Goal: Transaction & Acquisition: Download file/media

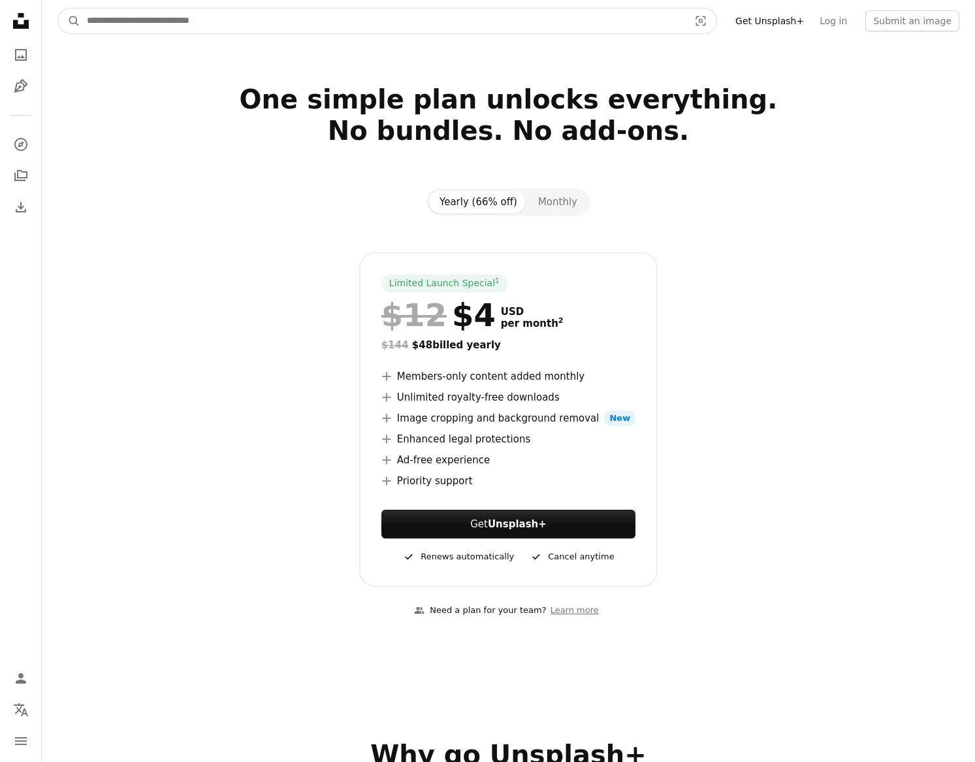
click at [478, 12] on input "Find visuals sitewide" at bounding box center [382, 20] width 605 height 25
type input "***"
click button "A magnifying glass" at bounding box center [69, 20] width 22 height 25
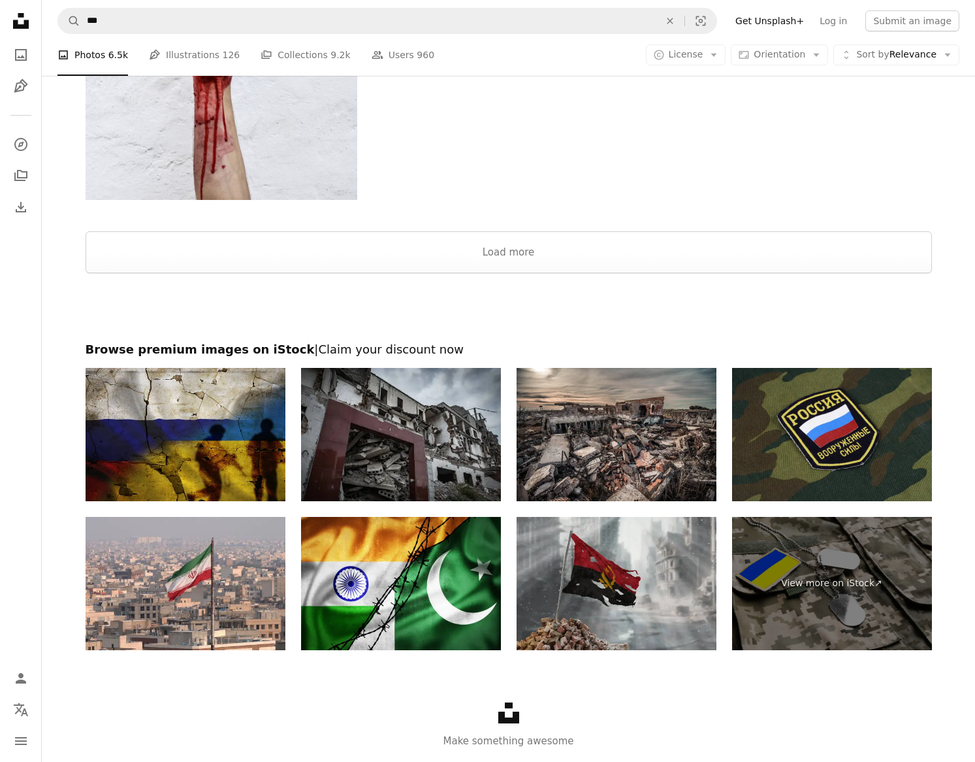
scroll to position [1903, 0]
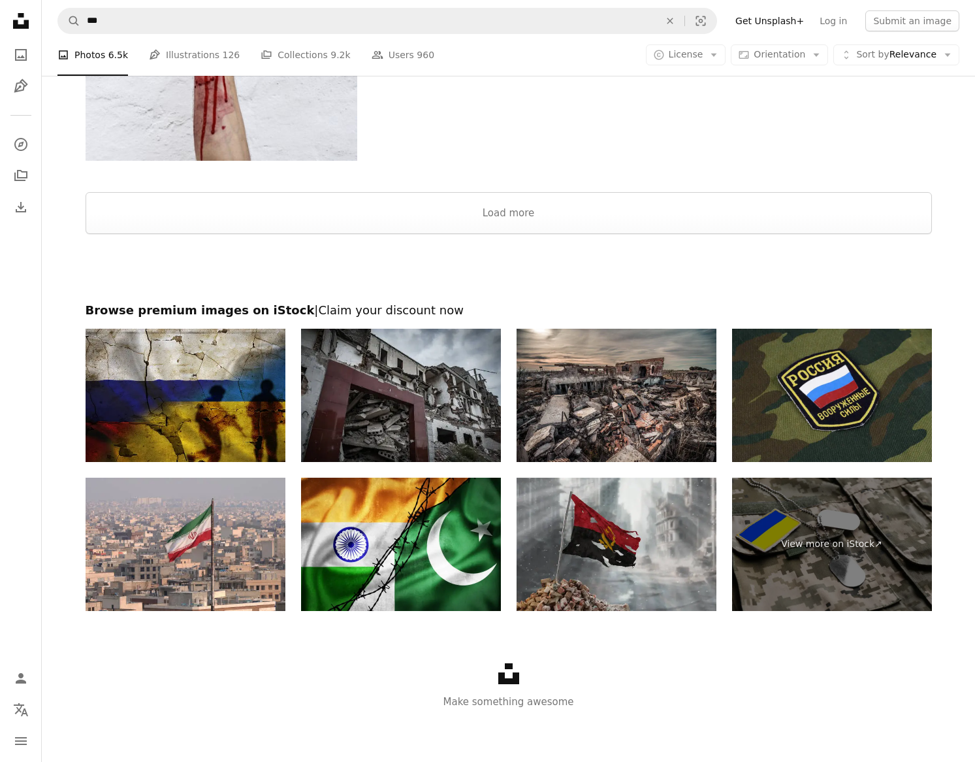
click at [636, 188] on div at bounding box center [508, 176] width 933 height 31
click at [628, 195] on button "Load more" at bounding box center [509, 213] width 847 height 42
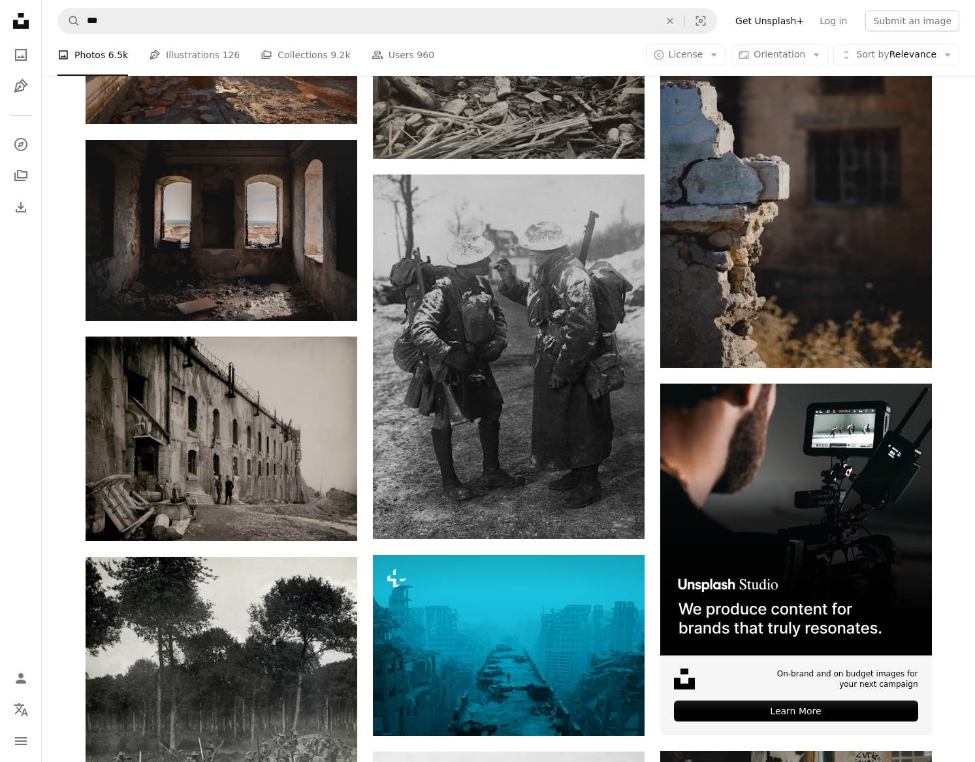
scroll to position [3920, 0]
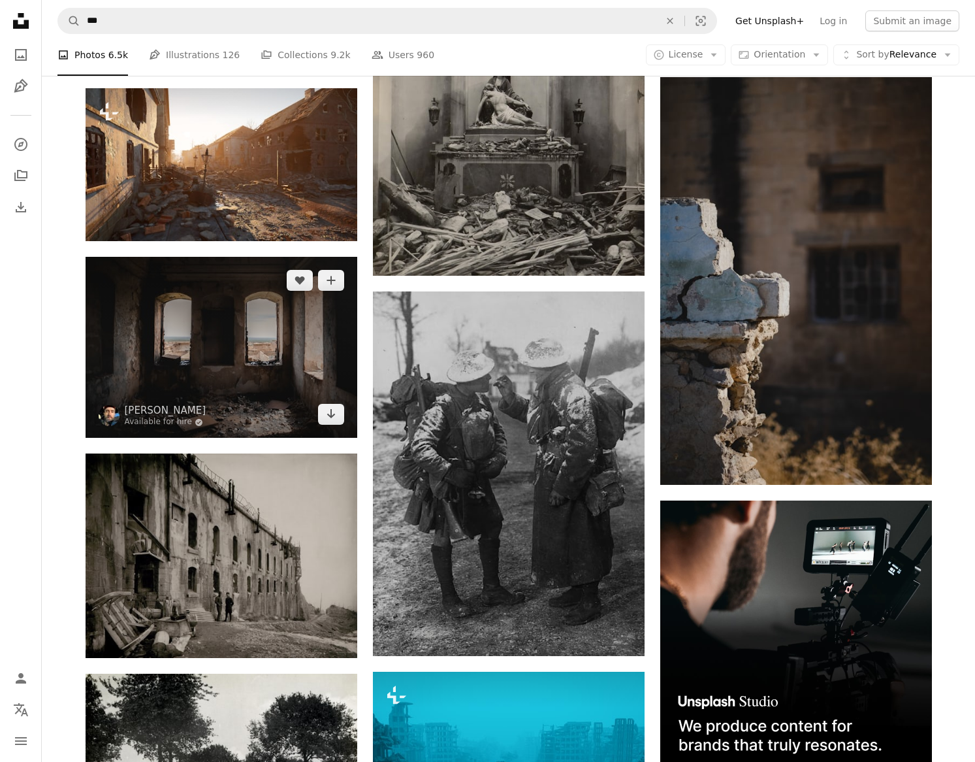
click at [236, 369] on img at bounding box center [222, 347] width 272 height 181
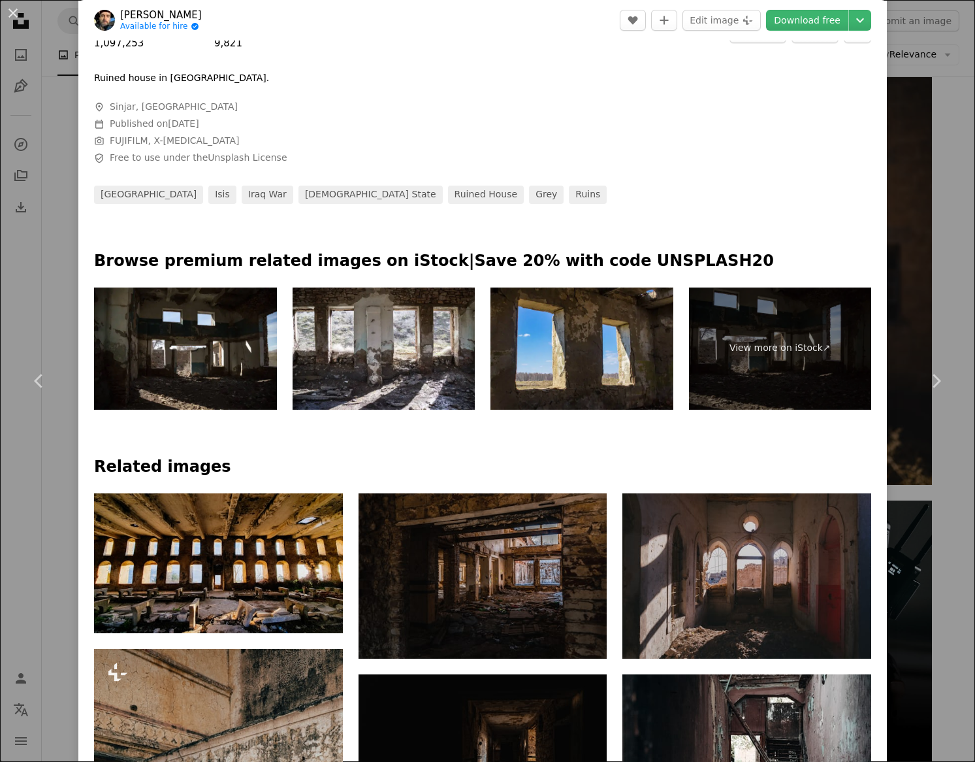
scroll to position [696, 0]
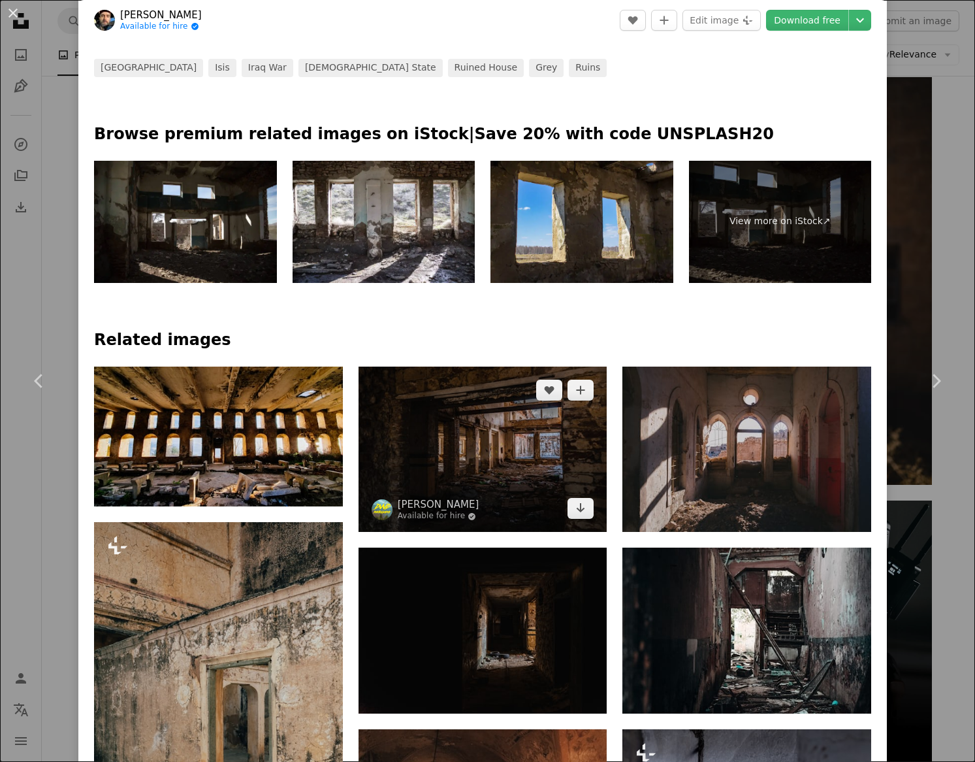
click at [558, 471] on img at bounding box center [483, 449] width 249 height 166
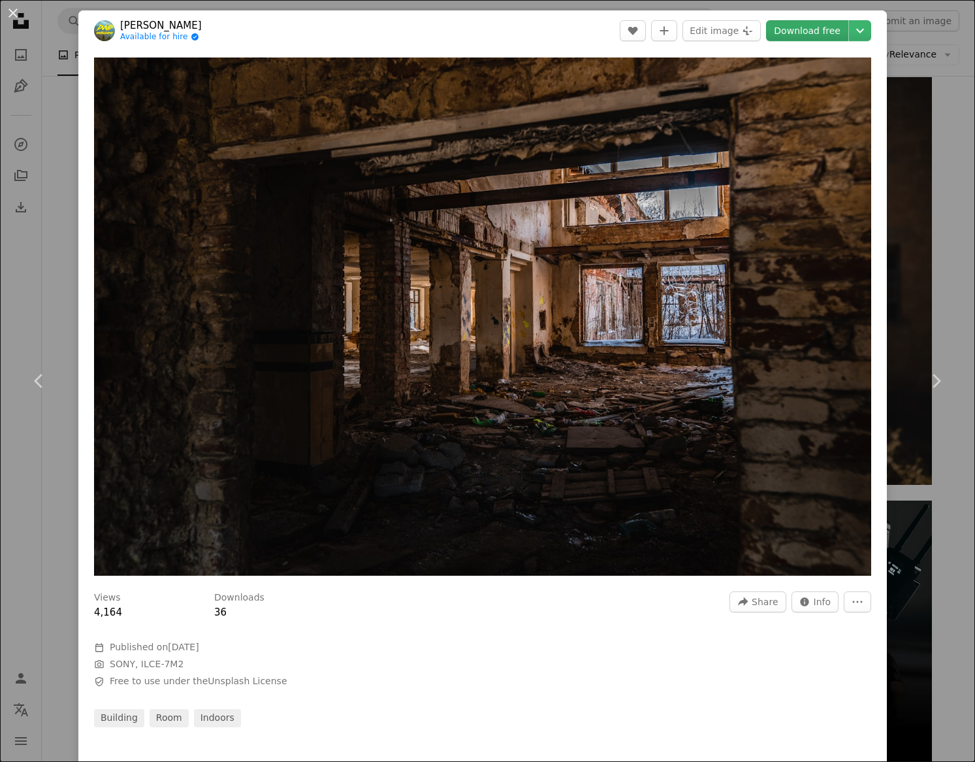
click at [844, 22] on link "Download free" at bounding box center [807, 30] width 82 height 21
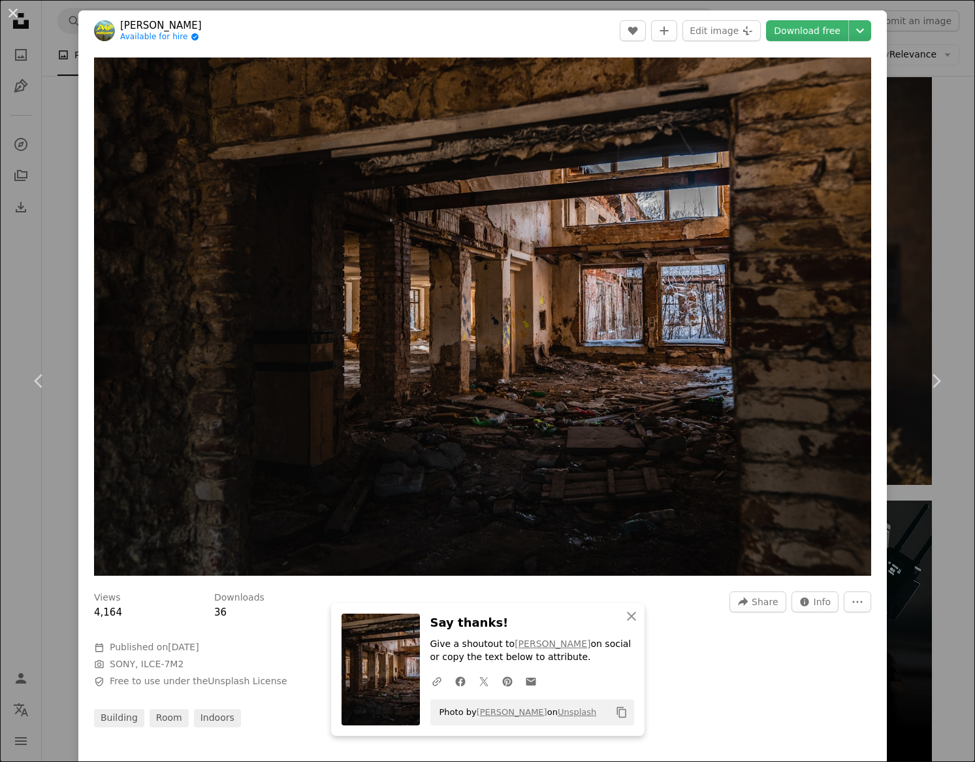
click at [55, 113] on div "An X shape Chevron left Chevron right [PERSON_NAME] Available for hire A checkm…" at bounding box center [487, 381] width 975 height 762
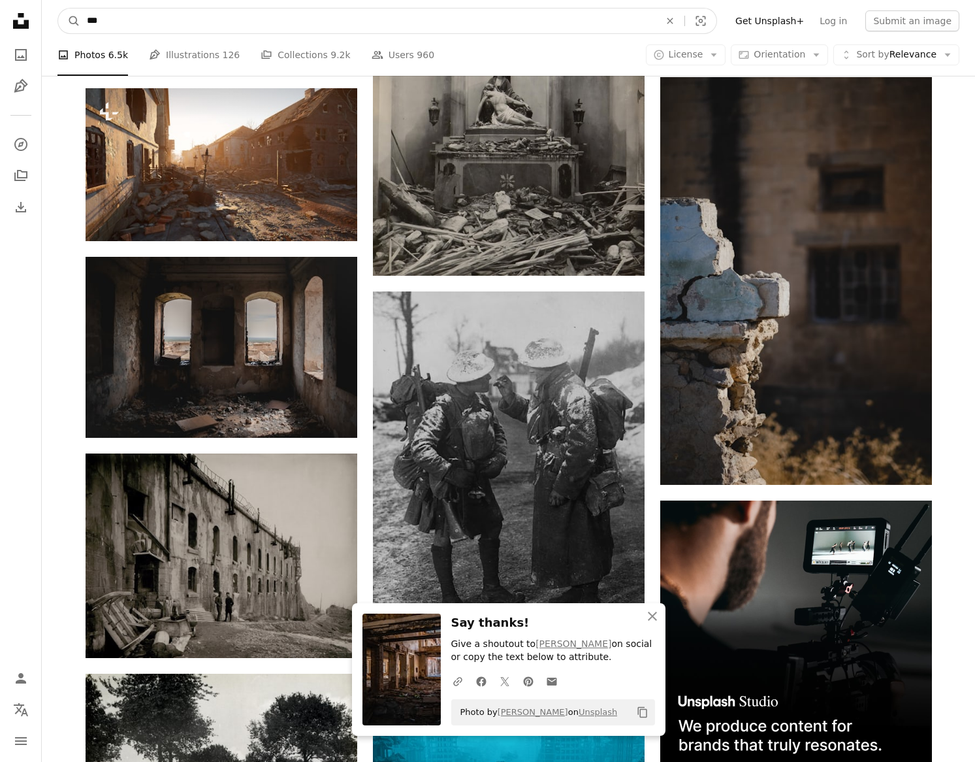
click at [186, 21] on input "***" at bounding box center [367, 20] width 575 height 25
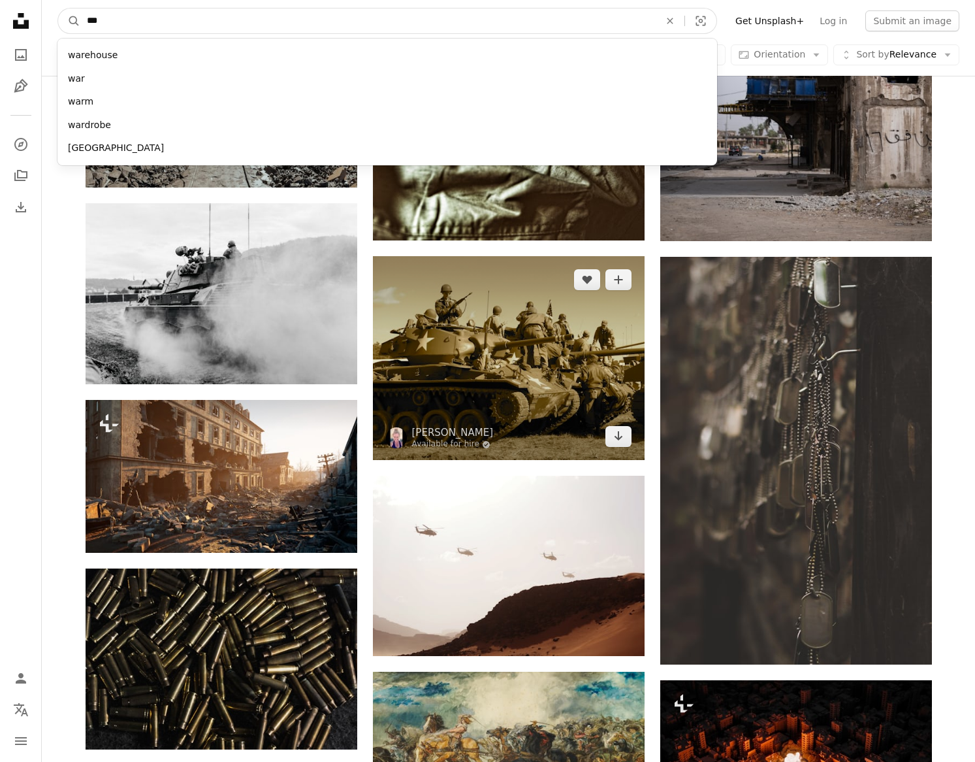
scroll to position [5526, 0]
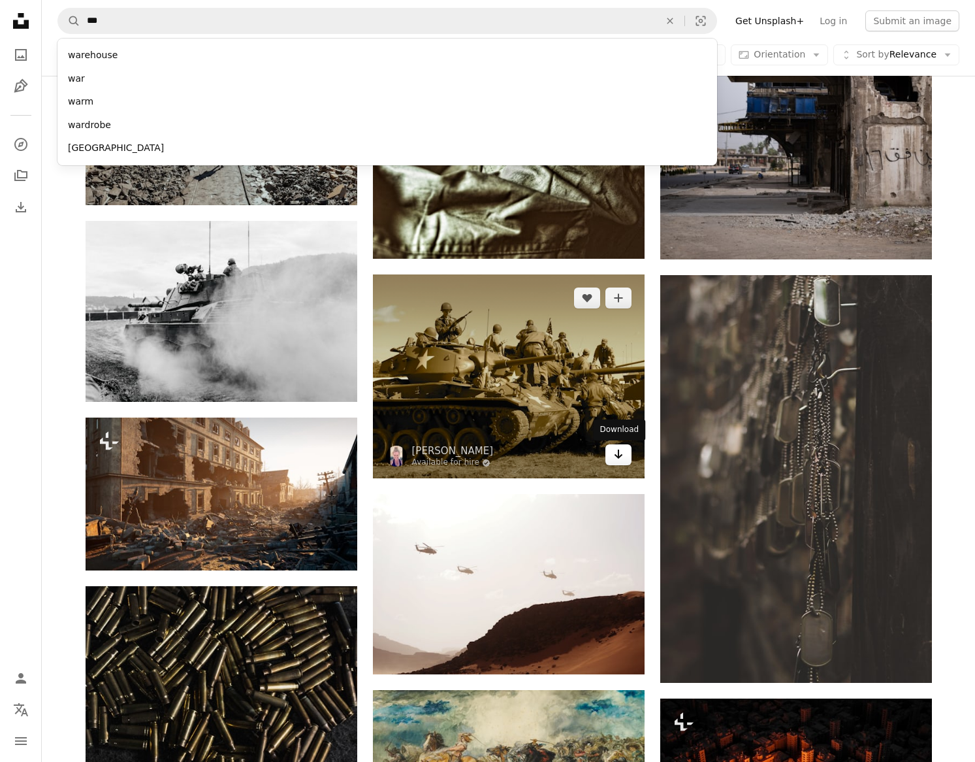
click at [623, 453] on link "Arrow pointing down" at bounding box center [618, 454] width 26 height 21
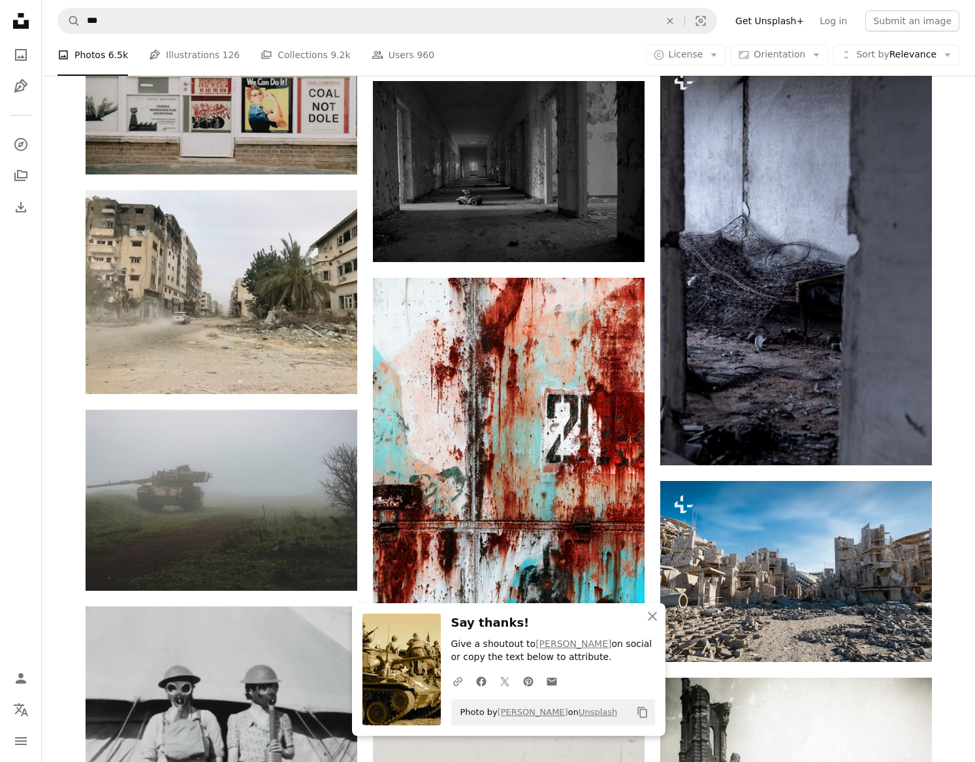
scroll to position [6913, 0]
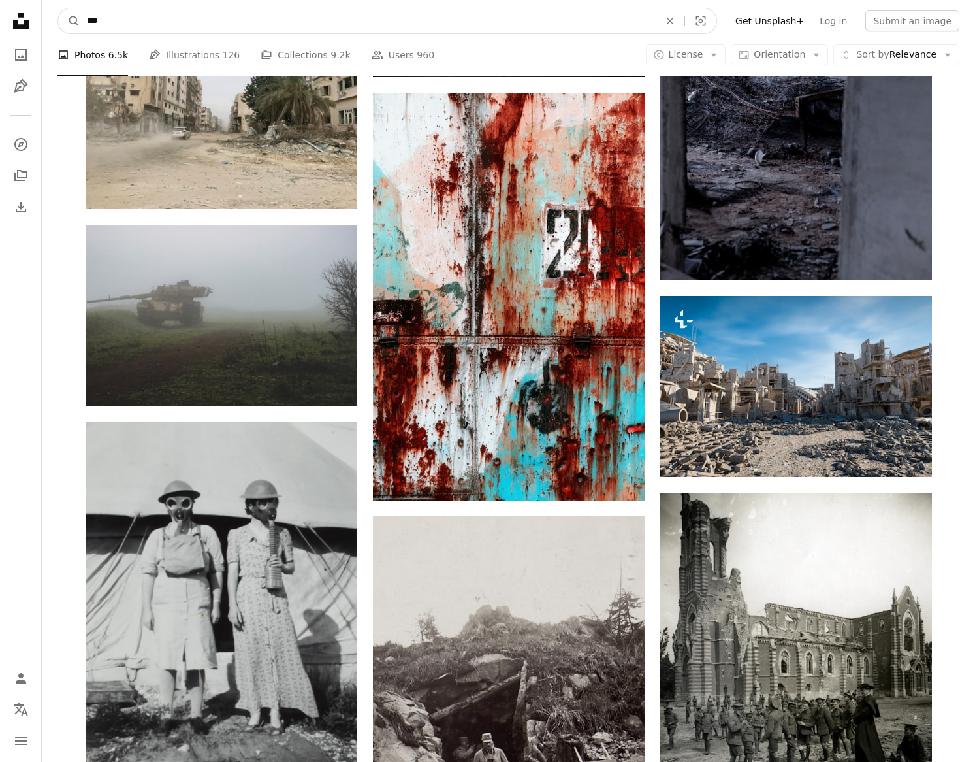
click at [521, 29] on input "***" at bounding box center [367, 20] width 575 height 25
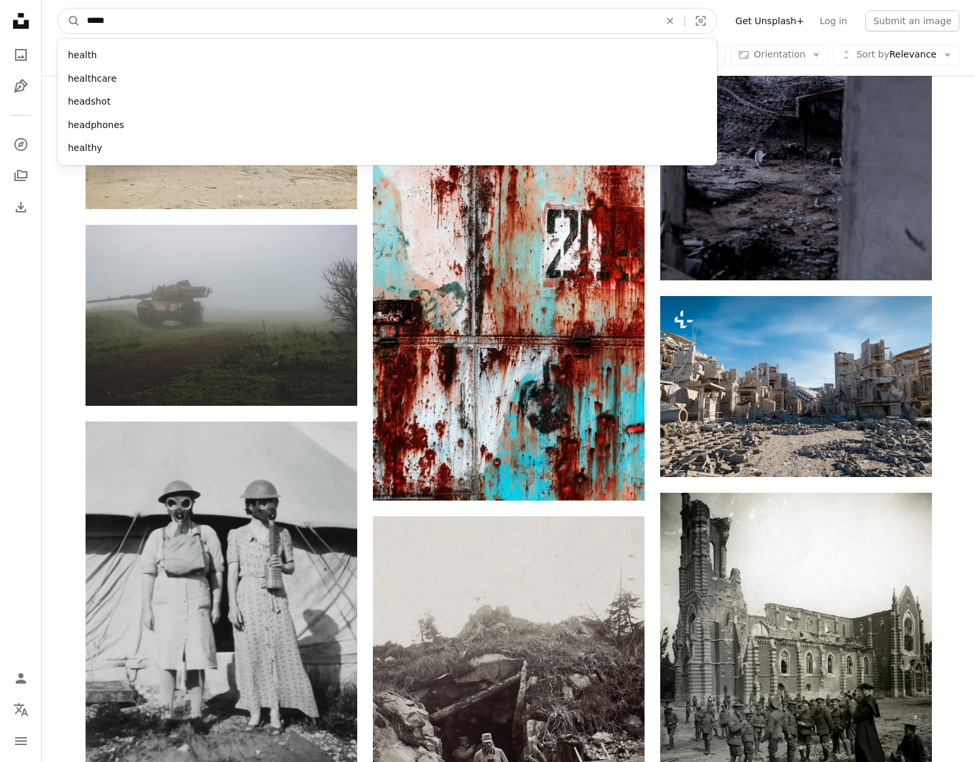
type input "******"
click button "A magnifying glass" at bounding box center [69, 20] width 22 height 25
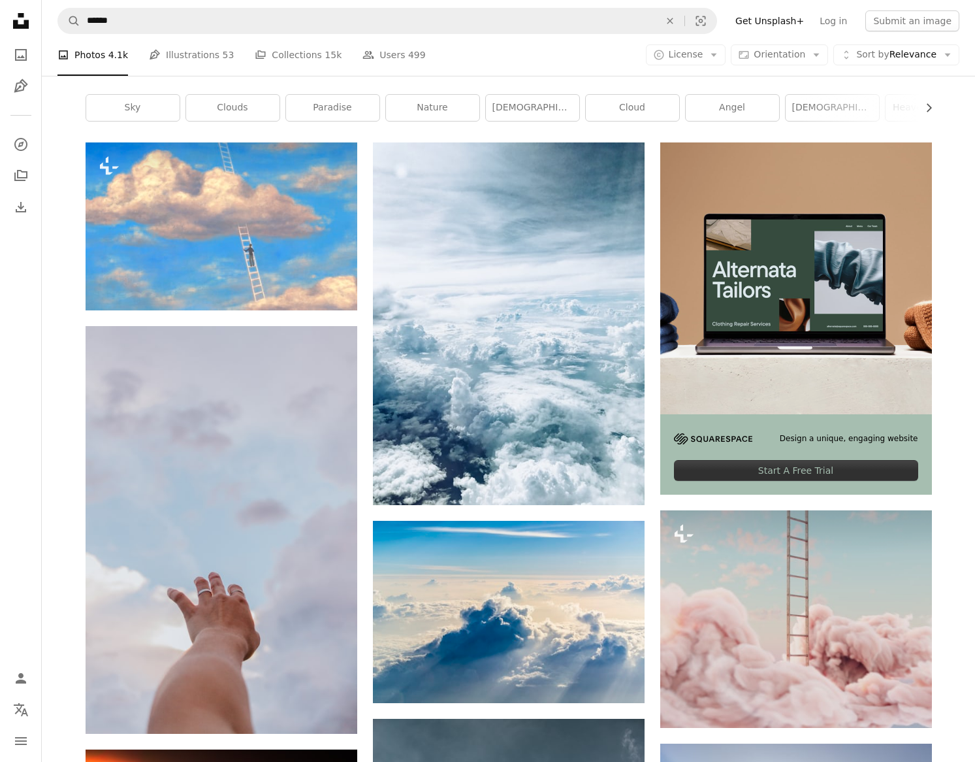
scroll to position [248, 0]
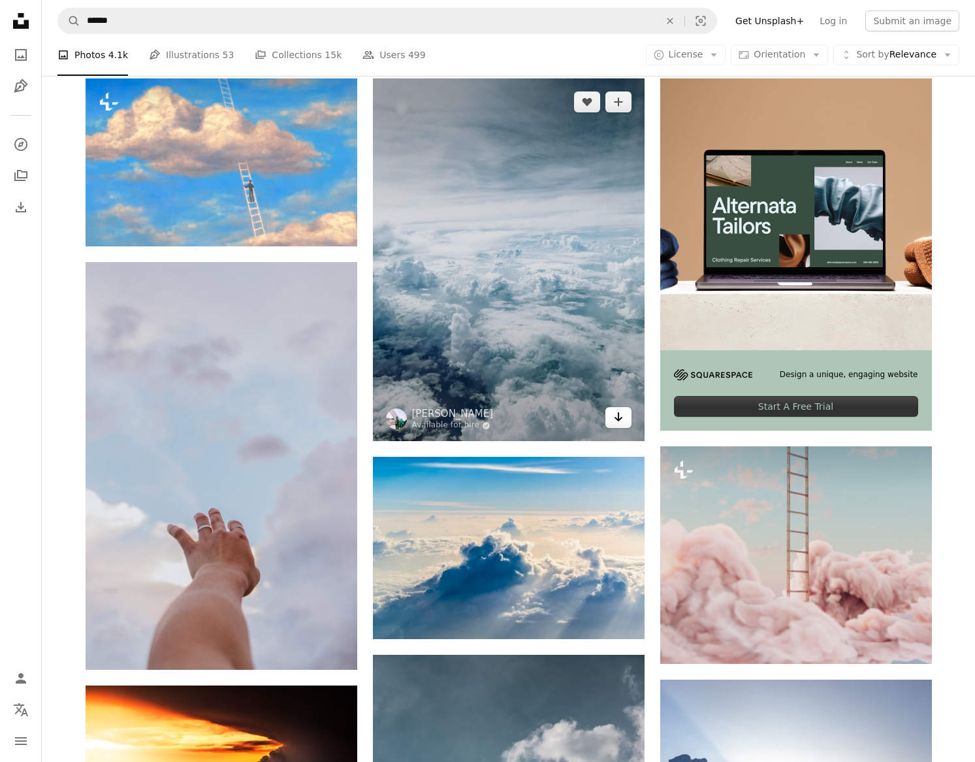
click at [615, 420] on icon "Arrow pointing down" at bounding box center [618, 417] width 10 height 16
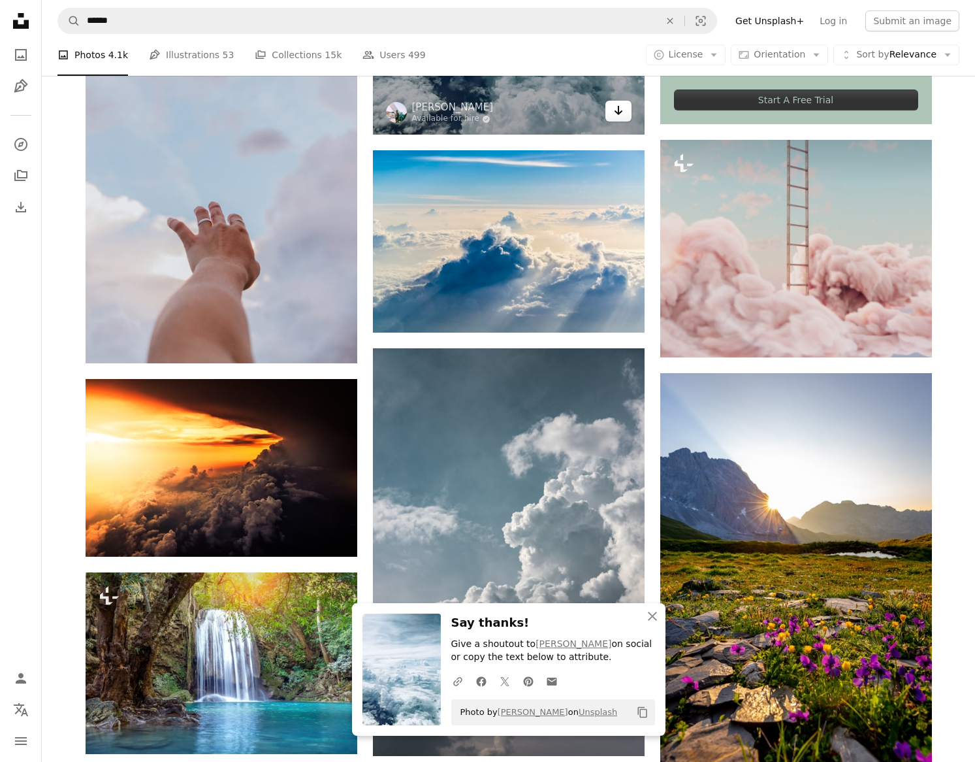
scroll to position [882, 0]
